Goal: Task Accomplishment & Management: Use online tool/utility

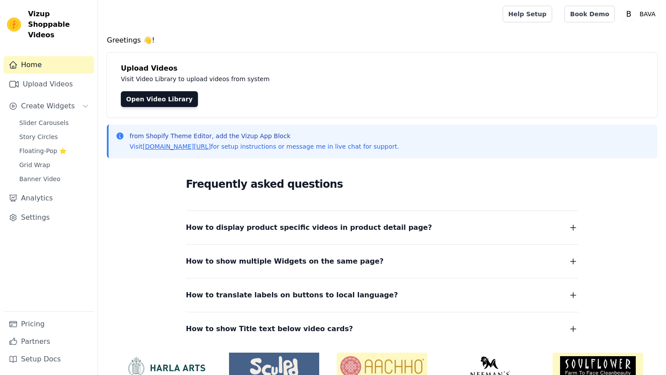
scroll to position [42, 0]
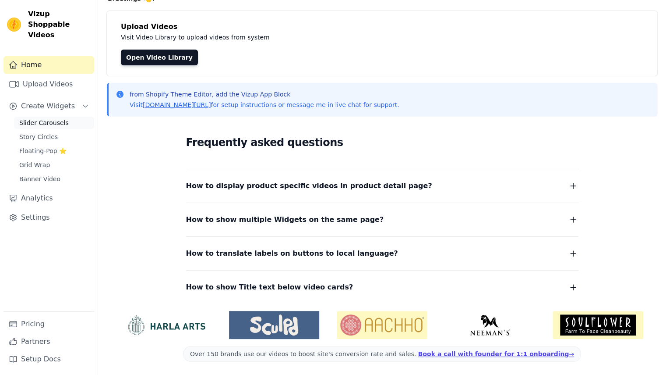
click at [53, 118] on span "Slider Carousels" at bounding box center [44, 122] width 50 height 9
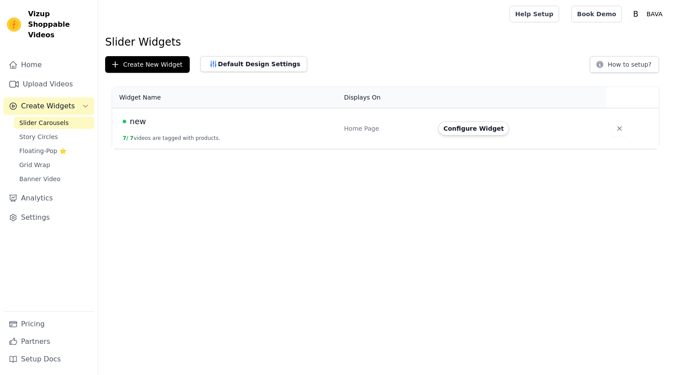
click at [184, 133] on td "new 7 / 7 videos are tagged with products." at bounding box center [225, 128] width 226 height 41
click at [470, 130] on button "Configure Widget" at bounding box center [473, 128] width 71 height 14
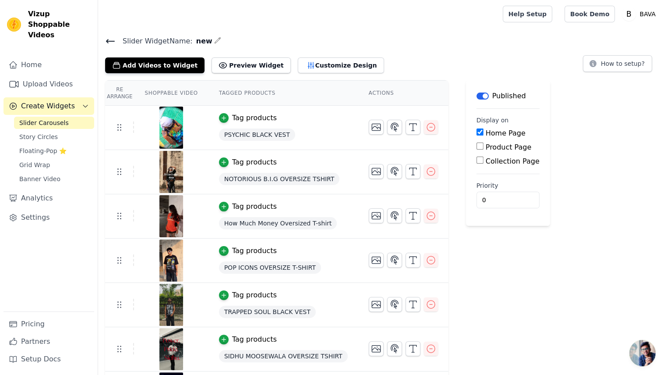
scroll to position [39, 0]
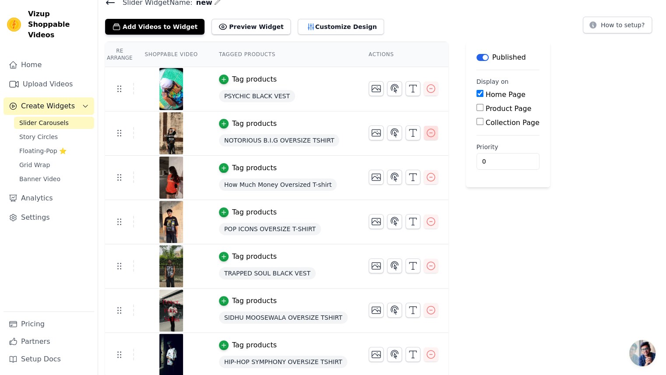
click at [426, 132] on icon "button" at bounding box center [431, 132] width 11 height 11
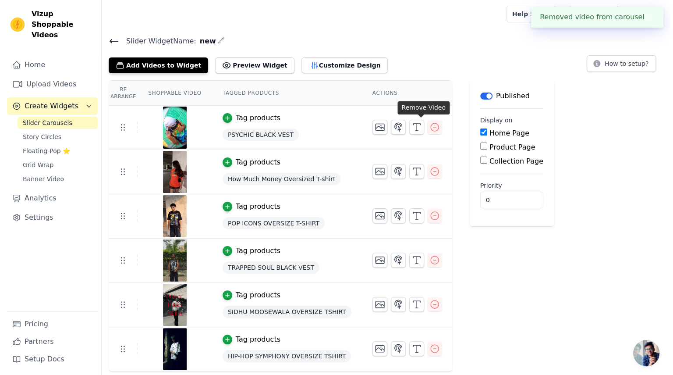
scroll to position [0, 0]
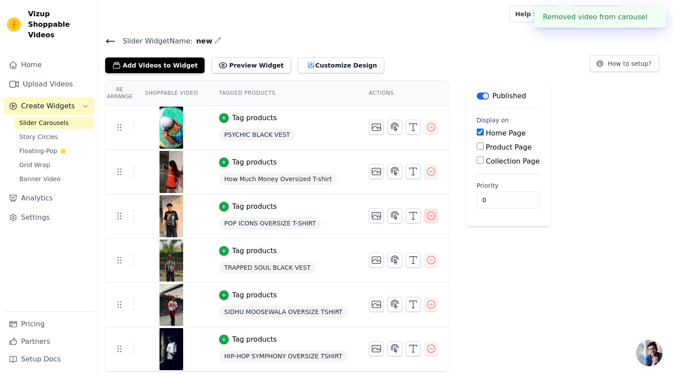
click at [426, 216] on icon "button" at bounding box center [431, 215] width 11 height 11
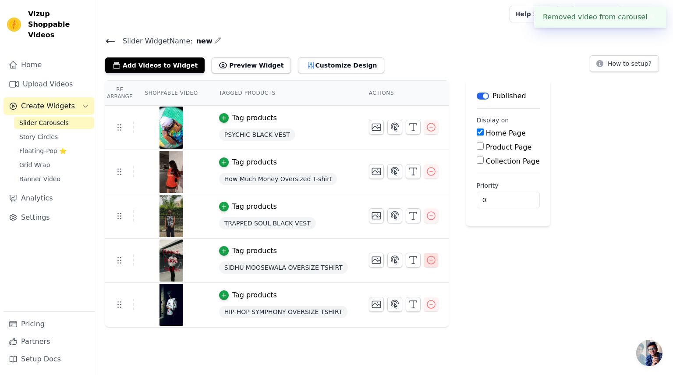
click at [426, 261] on icon "button" at bounding box center [431, 260] width 11 height 11
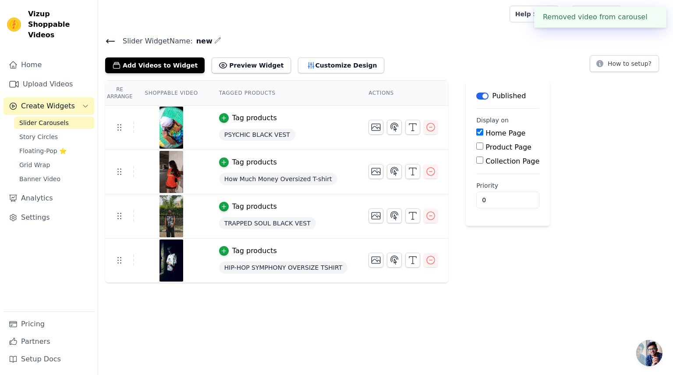
click at [425, 261] on icon "button" at bounding box center [430, 260] width 11 height 11
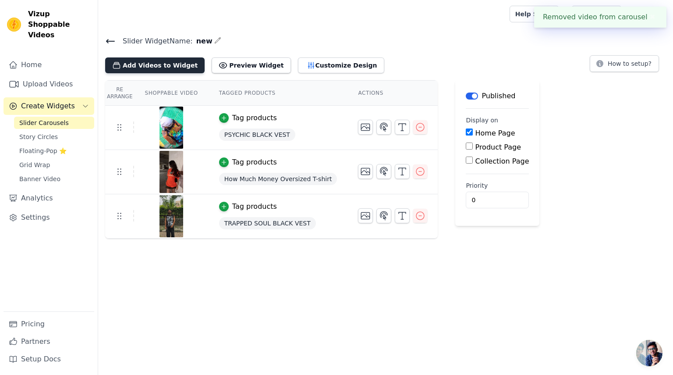
click at [166, 62] on button "Add Videos to Widget" at bounding box center [154, 65] width 99 height 16
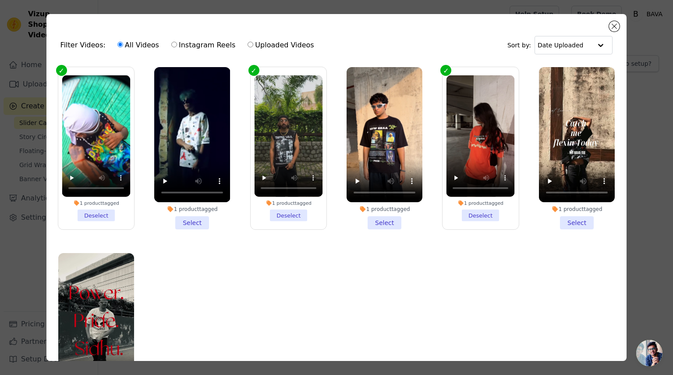
click at [605, 25] on div "Filter Videos: All Videos Instagram Reels Uploaded Videos Sort by: Date Uploade…" at bounding box center [336, 187] width 580 height 347
click at [610, 25] on button "Close modal" at bounding box center [614, 26] width 11 height 11
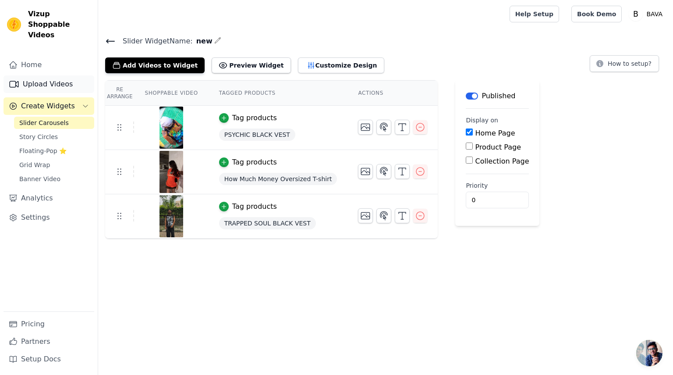
click at [67, 77] on link "Upload Videos" at bounding box center [49, 84] width 91 height 18
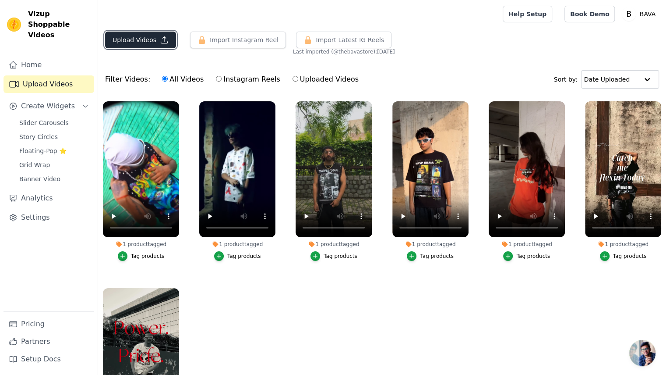
click at [131, 42] on button "Upload Videos" at bounding box center [140, 40] width 71 height 17
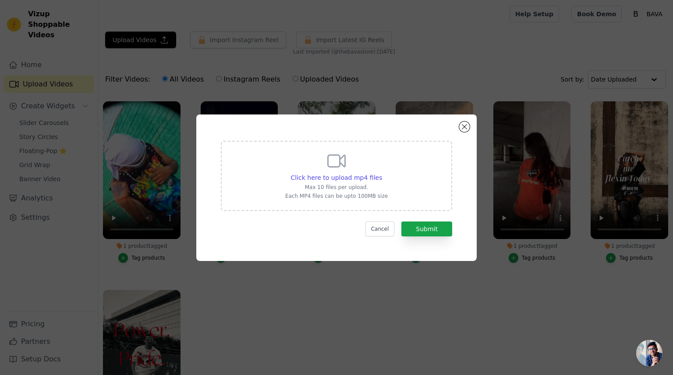
click at [329, 191] on div "Click here to upload mp4 files Max 10 files per upload. Each MP4 files can be u…" at bounding box center [336, 174] width 103 height 49
click at [382, 173] on input "Click here to upload mp4 files Max 10 files per upload. Each MP4 files can be u…" at bounding box center [382, 173] width 0 height 0
click at [462, 125] on button "Close modal" at bounding box center [464, 126] width 11 height 11
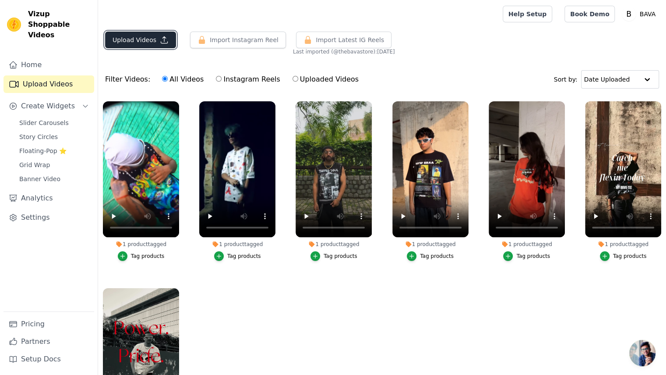
click at [157, 44] on button "Upload Videos" at bounding box center [140, 40] width 71 height 17
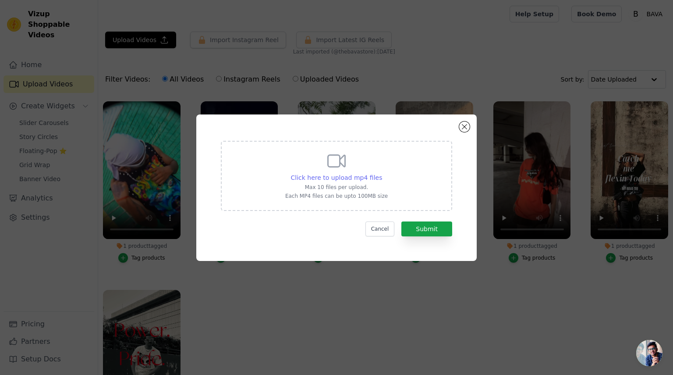
click at [328, 177] on span "Click here to upload mp4 files" at bounding box center [337, 177] width 92 height 7
click at [382, 173] on input "Click here to upload mp4 files Max 10 files per upload. Each MP4 files can be u…" at bounding box center [382, 173] width 0 height 0
type input "C:\fakepath\Who wants to be basic anyway @bavastudios#collab #bava #foryou #fyp…"
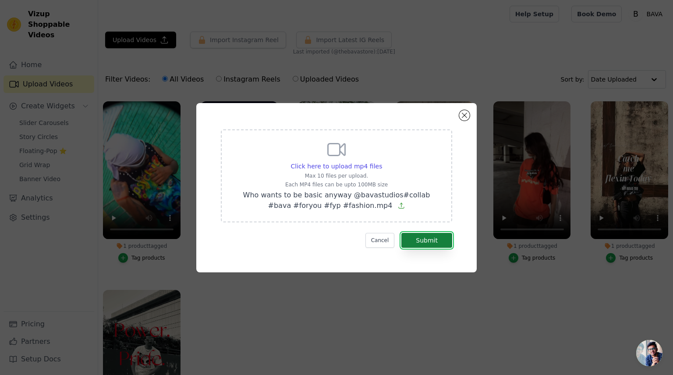
click at [440, 242] on button "Submit" at bounding box center [426, 240] width 51 height 15
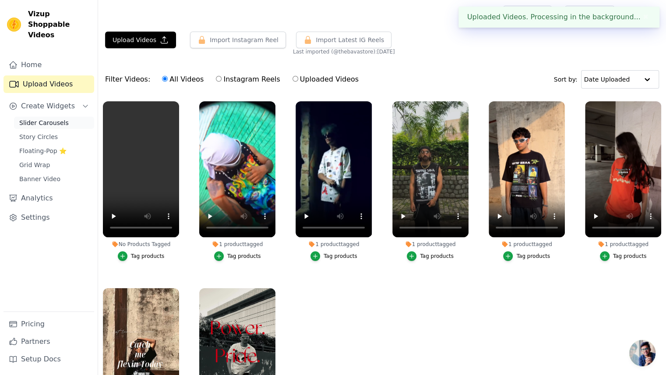
click at [57, 118] on span "Slider Carousels" at bounding box center [44, 122] width 50 height 9
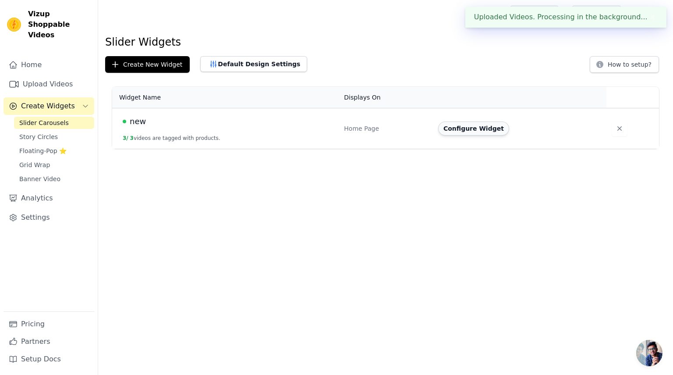
click at [473, 121] on button "Configure Widget" at bounding box center [473, 128] width 71 height 14
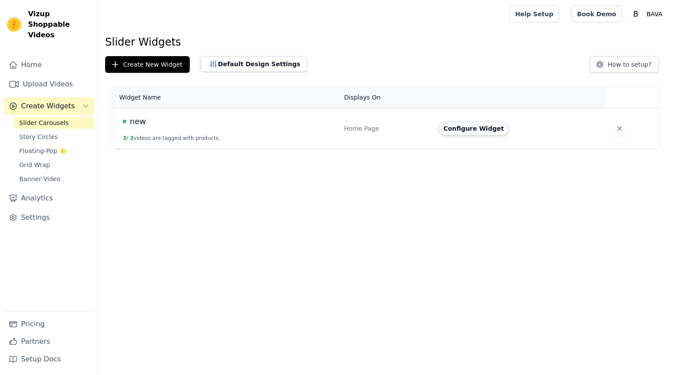
click at [464, 124] on button "Configure Widget" at bounding box center [473, 128] width 71 height 14
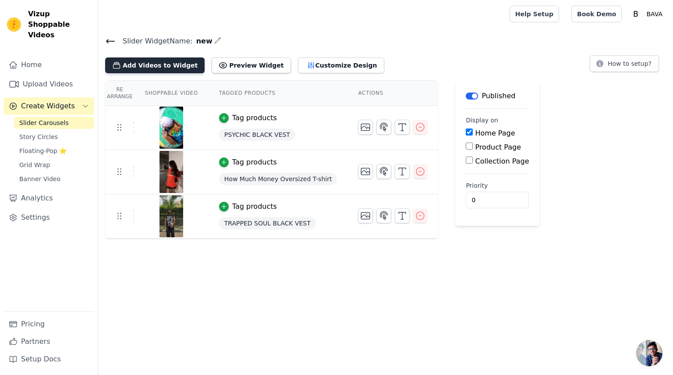
click at [162, 71] on button "Add Videos to Widget" at bounding box center [154, 65] width 99 height 16
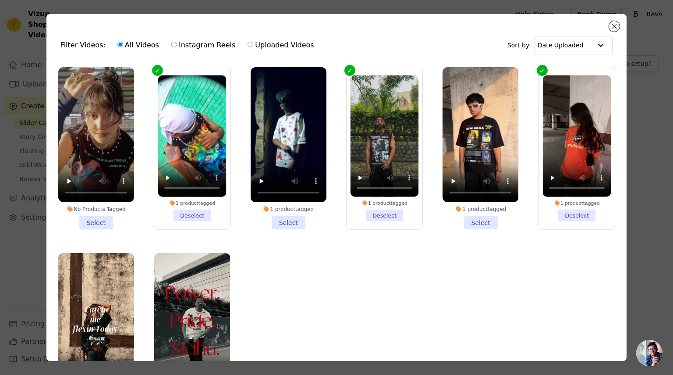
click at [108, 211] on li "No Products Tagged Select" at bounding box center [96, 148] width 76 height 162
click at [0, 0] on input "No Products Tagged Select" at bounding box center [0, 0] width 0 height 0
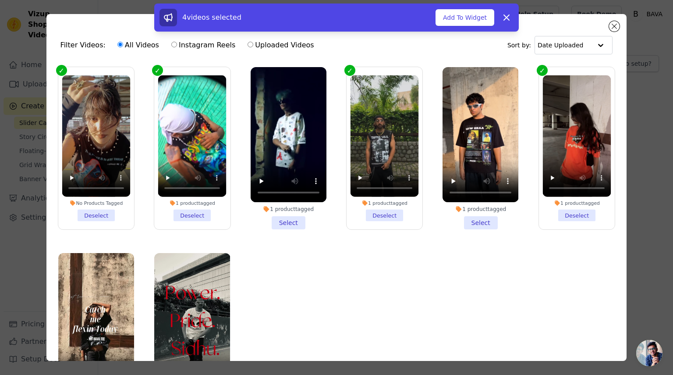
click at [93, 194] on li "No Products Tagged Deselect" at bounding box center [96, 148] width 68 height 146
click at [0, 0] on input "No Products Tagged Deselect" at bounding box center [0, 0] width 0 height 0
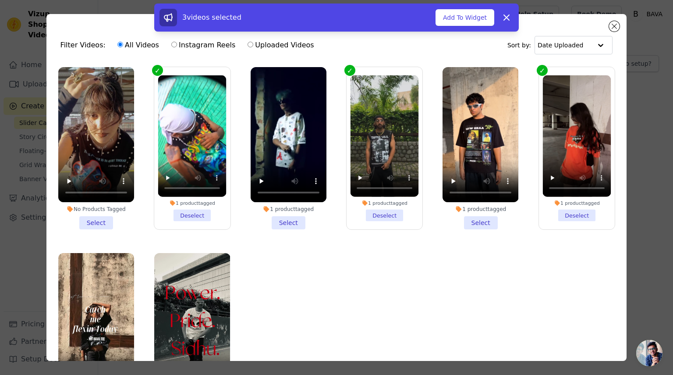
click at [282, 241] on ul "No Products Tagged Select 1 product tagged Deselect 1 product tagged Select 1 p…" at bounding box center [336, 235] width 566 height 347
click at [99, 220] on li "No Products Tagged Select" at bounding box center [96, 148] width 76 height 162
click at [0, 0] on input "No Products Tagged Select" at bounding box center [0, 0] width 0 height 0
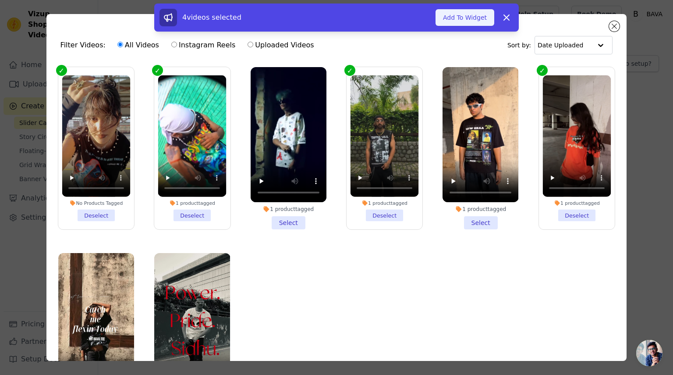
click at [476, 18] on button "Add To Widget" at bounding box center [464, 17] width 59 height 17
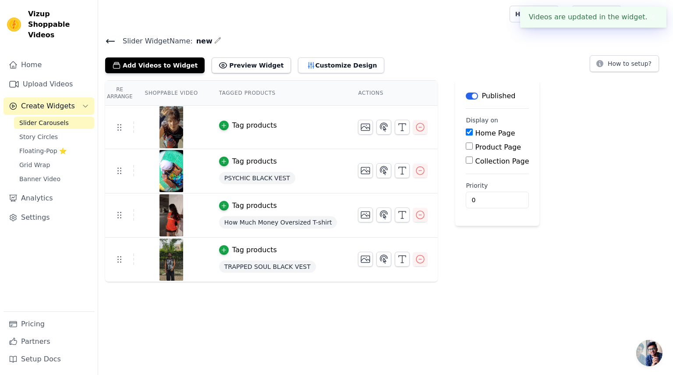
click at [257, 124] on div "Tag products" at bounding box center [254, 125] width 45 height 11
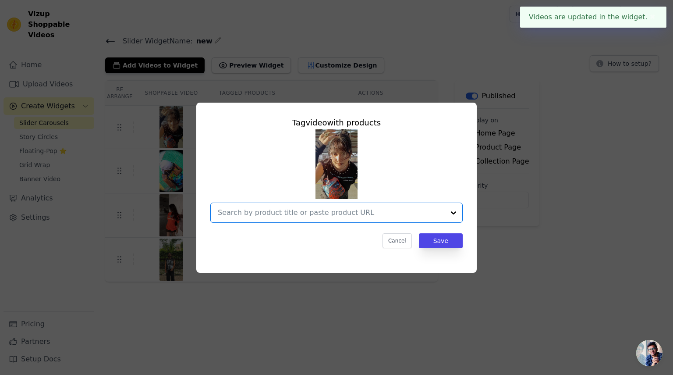
click at [356, 208] on input "text" at bounding box center [331, 212] width 227 height 11
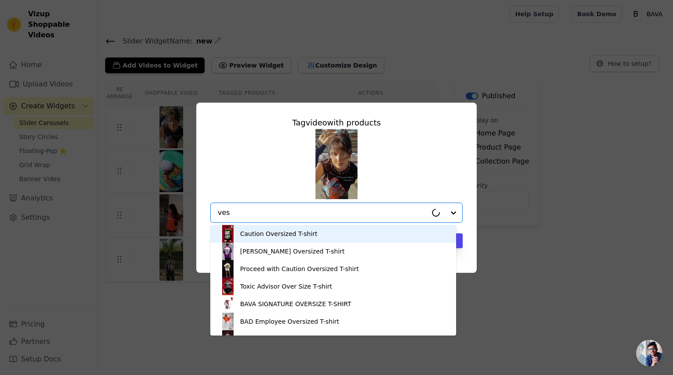
type input "vest"
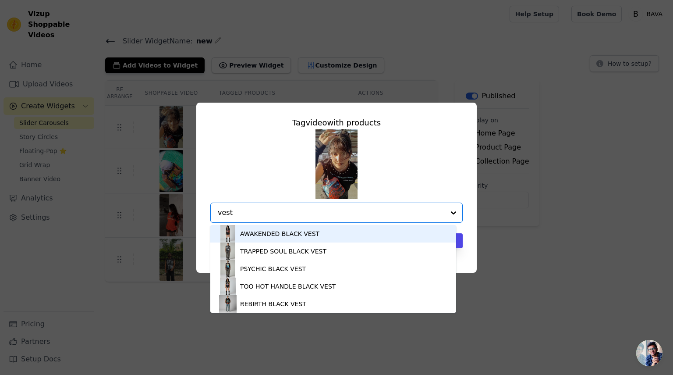
click at [315, 236] on div "AWAKENDED BLACK VEST" at bounding box center [333, 234] width 228 height 18
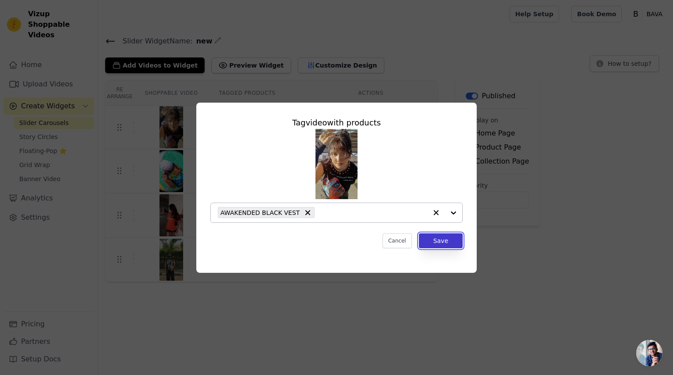
click at [454, 238] on button "Save" at bounding box center [441, 240] width 44 height 15
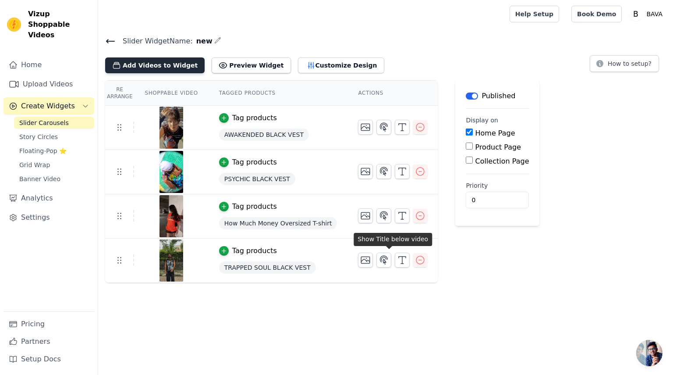
click at [150, 62] on button "Add Videos to Widget" at bounding box center [154, 65] width 99 height 16
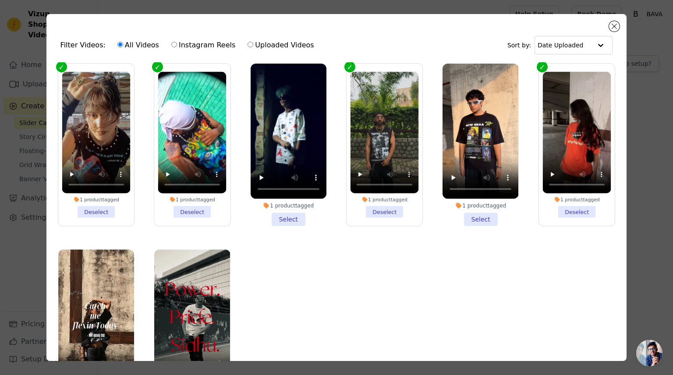
scroll to position [2, 0]
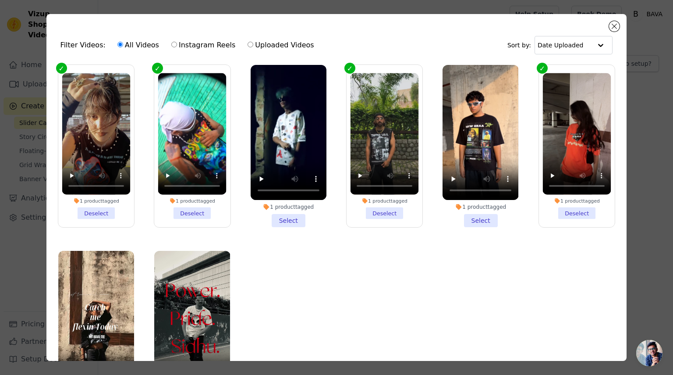
click at [573, 212] on li "1 product tagged Deselect" at bounding box center [577, 146] width 68 height 146
click at [0, 0] on input "1 product tagged Deselect" at bounding box center [0, 0] width 0 height 0
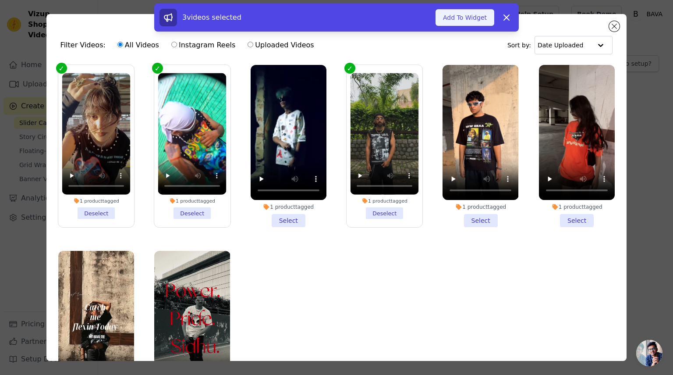
click at [470, 20] on button "Add To Widget" at bounding box center [464, 17] width 59 height 17
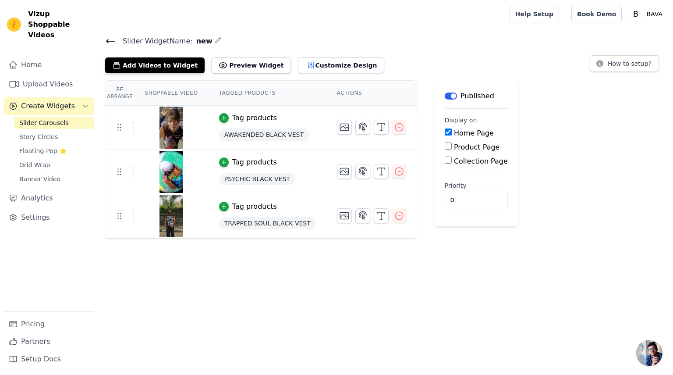
click at [209, 210] on td "Tag products TRAPPED SOUL BLACK VEST" at bounding box center [268, 216] width 118 height 44
click at [198, 238] on html "Vizup Shoppable Videos Home Upload Videos Create Widgets Slider Carousels Story…" at bounding box center [336, 119] width 673 height 238
click at [115, 39] on icon at bounding box center [110, 41] width 11 height 11
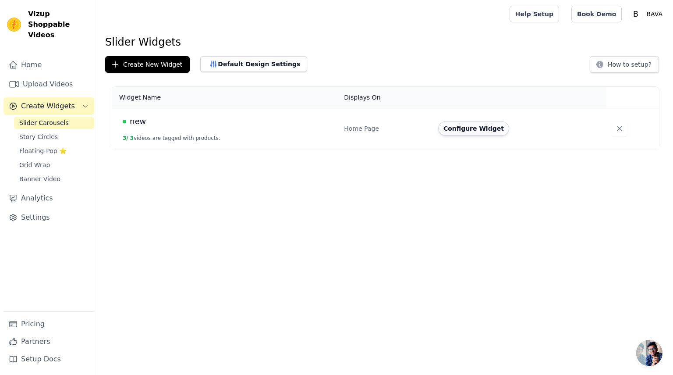
click at [483, 123] on button "Configure Widget" at bounding box center [473, 128] width 71 height 14
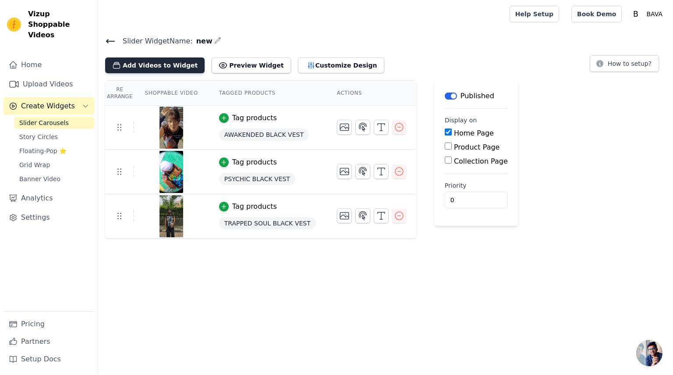
click at [152, 70] on button "Add Videos to Widget" at bounding box center [154, 65] width 99 height 16
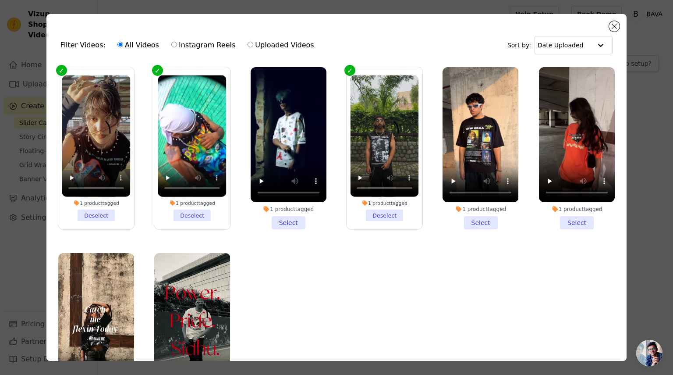
click at [105, 207] on li "1 product tagged Deselect" at bounding box center [96, 148] width 68 height 146
click at [0, 0] on input "1 product tagged Deselect" at bounding box center [0, 0] width 0 height 0
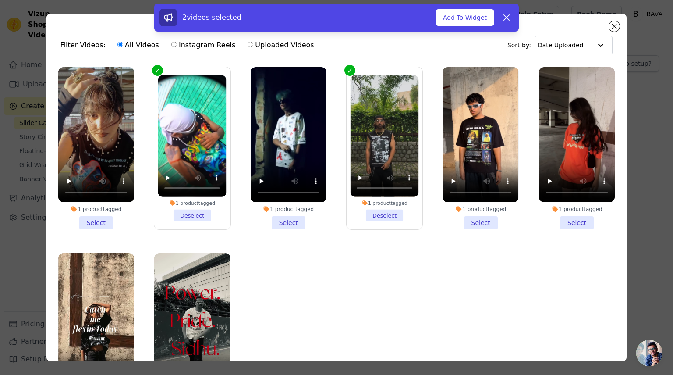
click at [105, 215] on li "1 product tagged Select" at bounding box center [96, 148] width 76 height 162
click at [0, 0] on input "1 product tagged Select" at bounding box center [0, 0] width 0 height 0
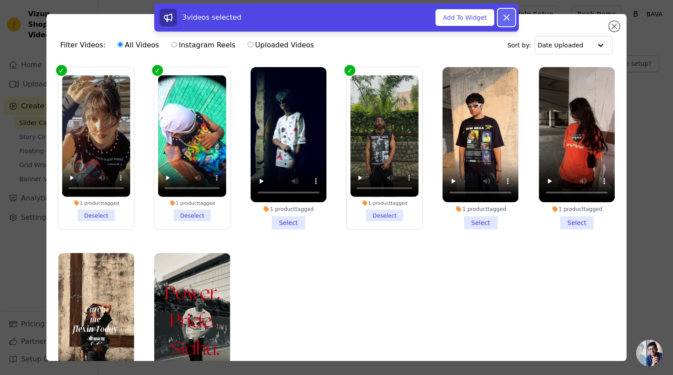
click at [509, 20] on icon at bounding box center [506, 17] width 5 height 5
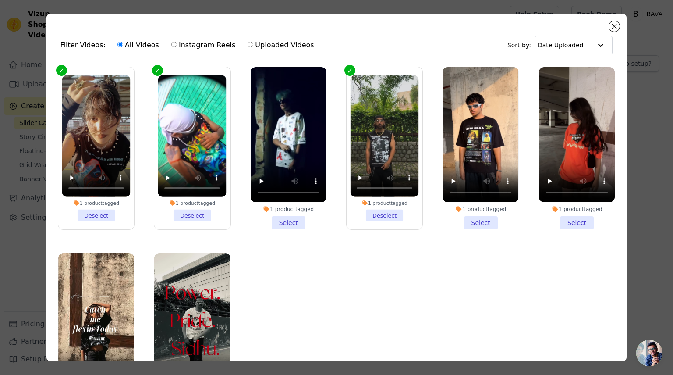
click at [568, 218] on li "1 product tagged Select" at bounding box center [577, 148] width 76 height 162
click at [0, 0] on input "1 product tagged Select" at bounding box center [0, 0] width 0 height 0
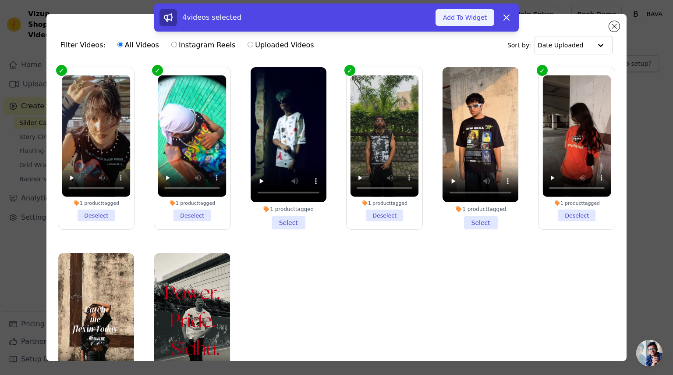
click at [472, 15] on button "Add To Widget" at bounding box center [464, 17] width 59 height 17
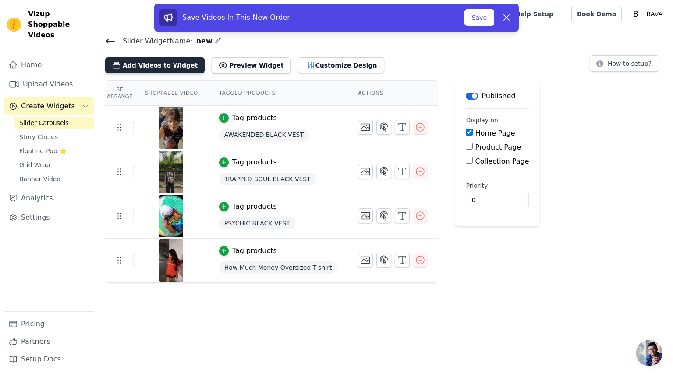
click at [173, 57] on button "Add Videos to Widget" at bounding box center [154, 65] width 99 height 16
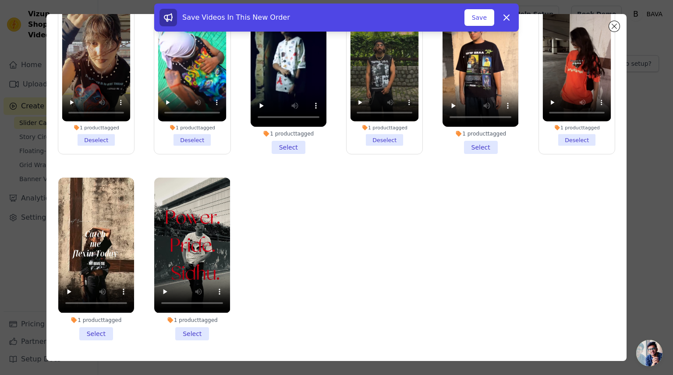
scroll to position [11, 0]
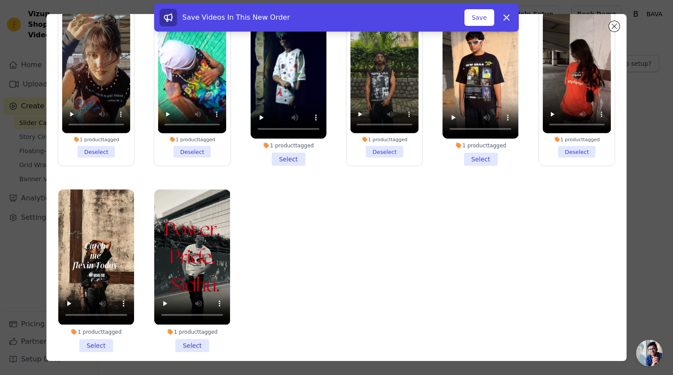
click at [290, 157] on li "1 product tagged Select" at bounding box center [289, 85] width 76 height 162
click at [0, 0] on input "1 product tagged Select" at bounding box center [0, 0] width 0 height 0
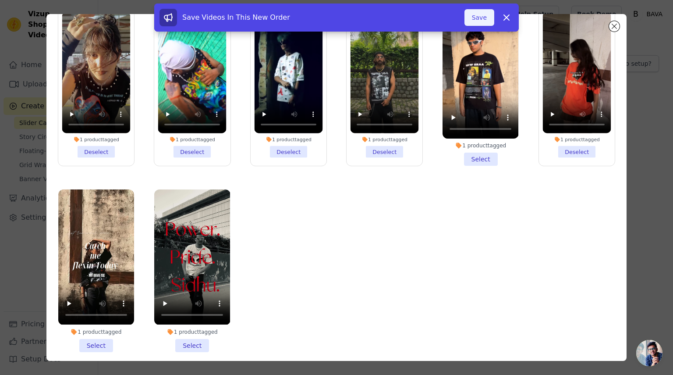
click at [488, 19] on button "Save" at bounding box center [479, 17] width 30 height 17
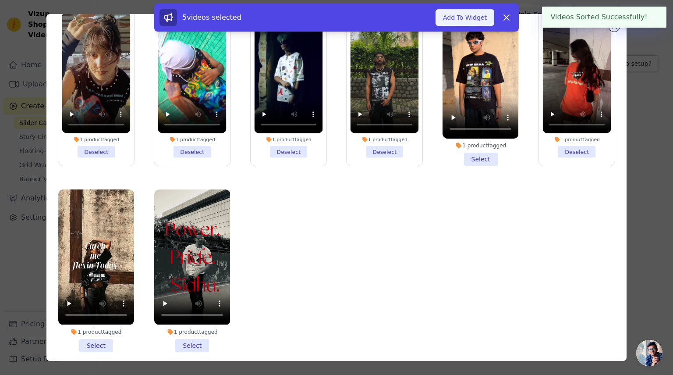
click at [478, 19] on button "Add To Widget" at bounding box center [464, 17] width 59 height 17
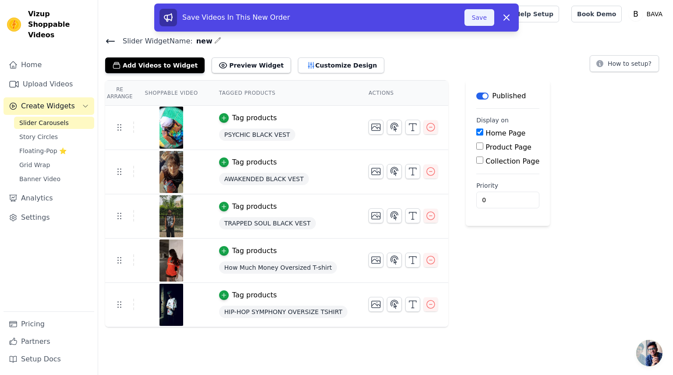
click at [484, 14] on button "Save" at bounding box center [479, 17] width 30 height 17
